Goal: Task Accomplishment & Management: Manage account settings

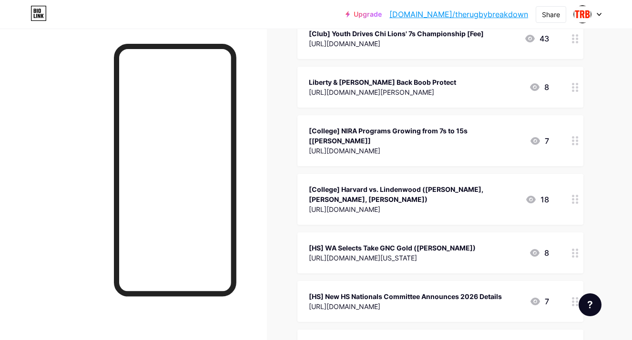
scroll to position [961, 0]
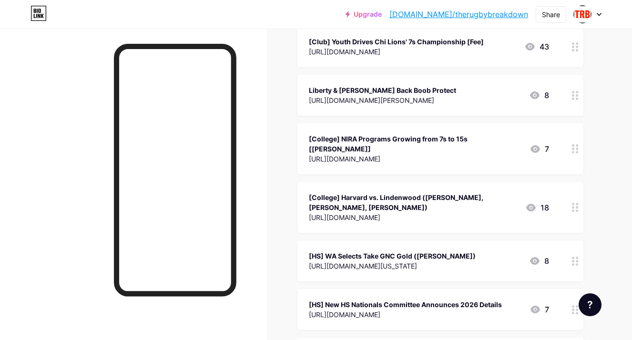
click at [356, 251] on div "[HS] WA Selects Take GNC Gold ([PERSON_NAME])" at bounding box center [392, 256] width 167 height 10
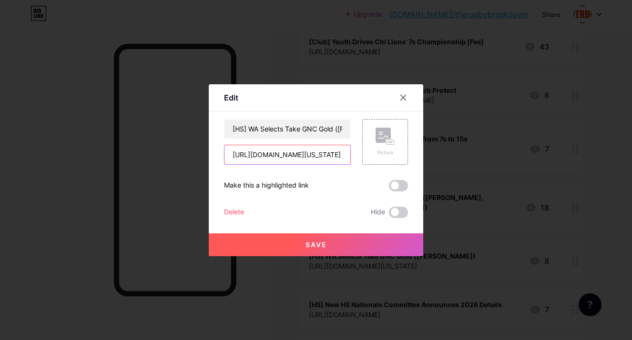
click at [299, 154] on input "[URL][DOMAIN_NAME][US_STATE]" at bounding box center [287, 154] width 126 height 19
paste input "aic-rallies-around-fly-theme"
type input "[URL][DOMAIN_NAME]"
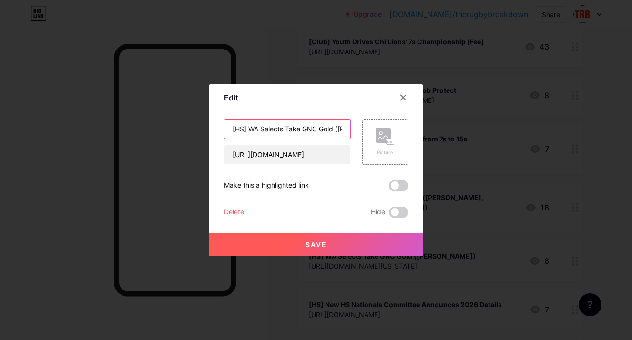
click at [280, 130] on input "[HS] WA Selects Take GNC Gold ([PERSON_NAME])" at bounding box center [287, 129] width 126 height 19
type input "[College] AIC Rallies Around 'Fly' Theme (Bonti)"
click at [330, 247] on button "Save" at bounding box center [316, 244] width 214 height 23
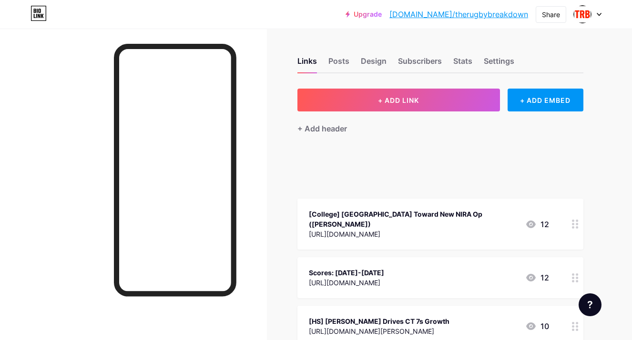
scroll to position [0, 0]
click at [362, 268] on div "Scores: [DATE]-[DATE]" at bounding box center [346, 273] width 75 height 10
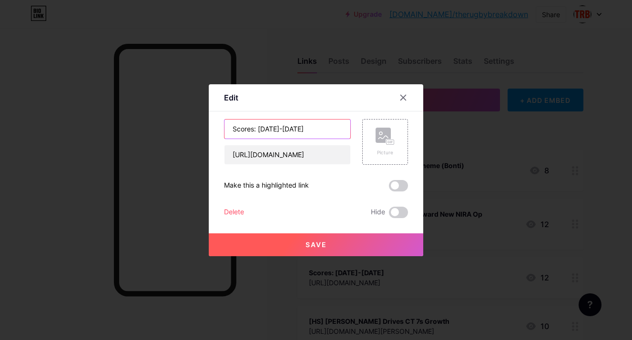
drag, startPoint x: 283, startPoint y: 127, endPoint x: 283, endPoint y: 181, distance: 54.3
click at [283, 127] on input "Scores: [DATE]-[DATE]" at bounding box center [287, 129] width 126 height 19
type input "Scores: [DATE]-[DATE]"
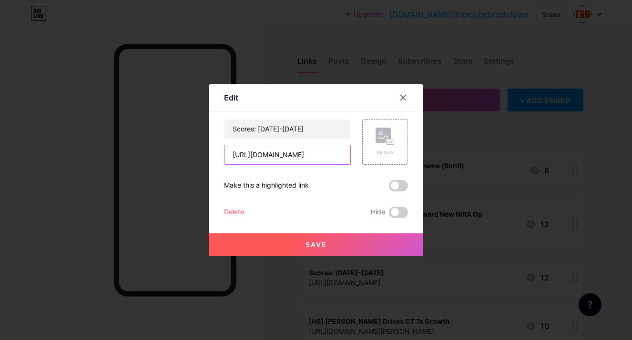
click at [284, 154] on input "[URL][DOMAIN_NAME]" at bounding box center [287, 154] width 126 height 19
paste input "10-12"
type input "[URL][DOMAIN_NAME]"
click at [324, 245] on span "Save" at bounding box center [315, 245] width 21 height 8
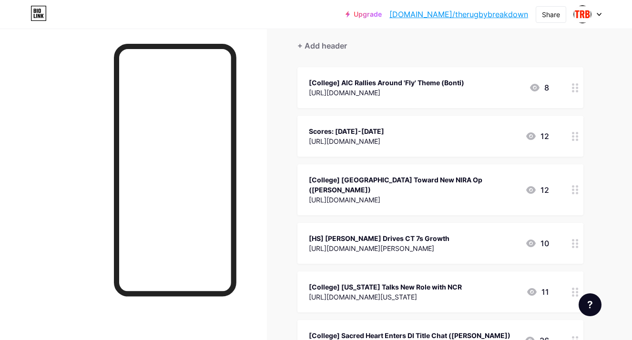
scroll to position [96, 0]
